Goal: Navigation & Orientation: Go to known website

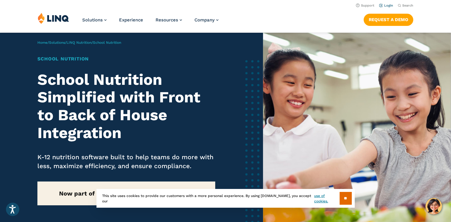
click at [388, 6] on link "Login" at bounding box center [386, 6] width 14 height 4
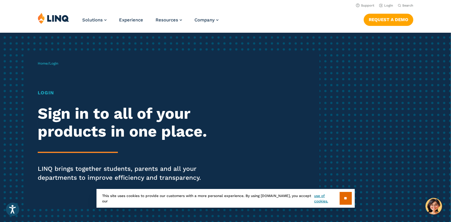
click at [50, 66] on p "Home / Login" at bounding box center [48, 63] width 20 height 5
click at [57, 64] on span "Login" at bounding box center [53, 63] width 9 height 4
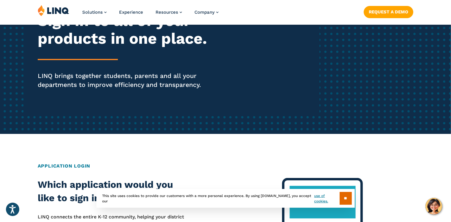
scroll to position [96, 0]
